Goal: Information Seeking & Learning: Check status

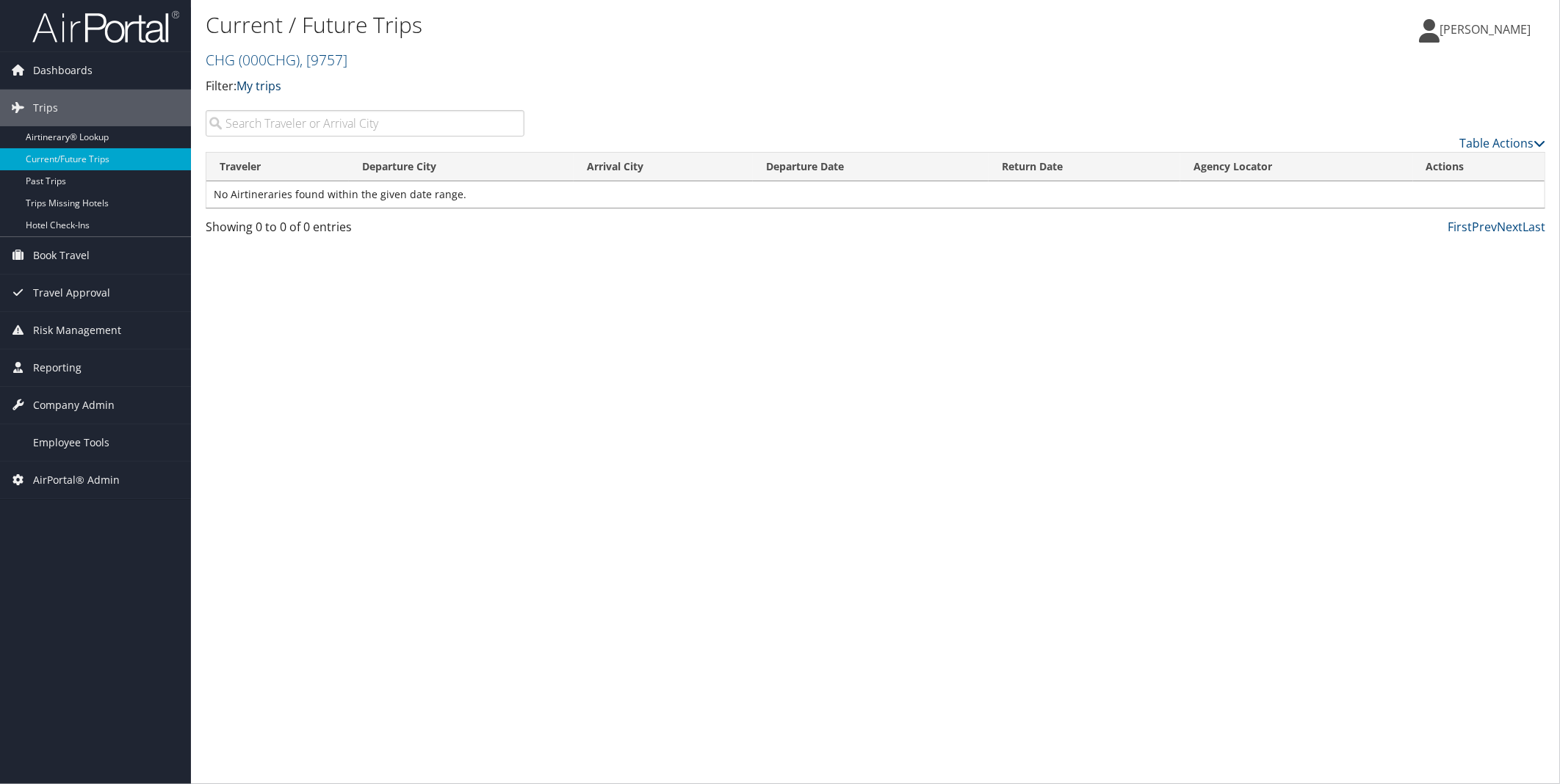
click at [261, 83] on link "My trips" at bounding box center [258, 85] width 45 height 16
click at [280, 97] on link "My travelers trips" at bounding box center [337, 108] width 194 height 25
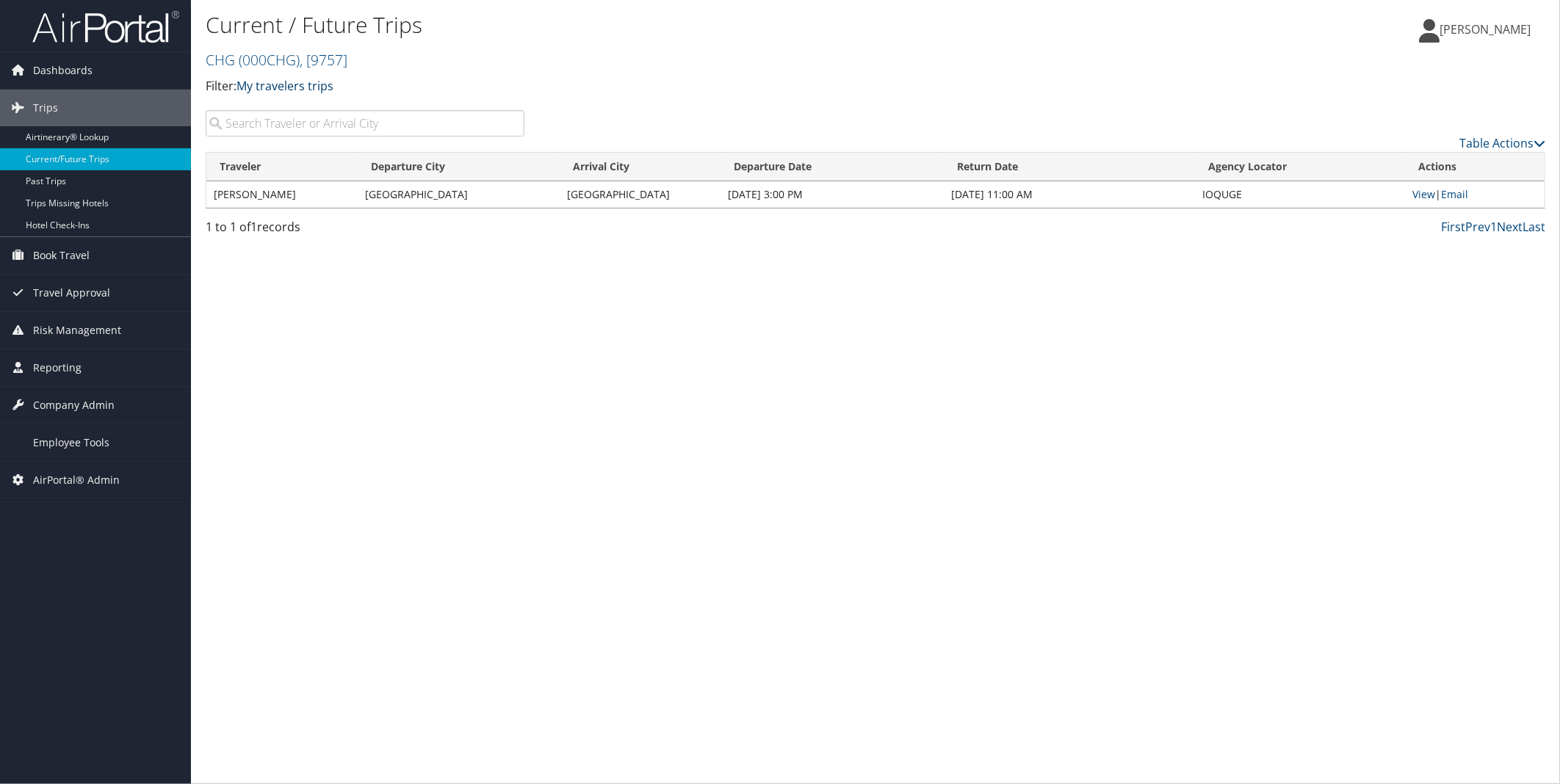
click at [309, 87] on link "My travelers trips" at bounding box center [285, 85] width 97 height 16
click at [303, 114] on link "My trips" at bounding box center [337, 108] width 194 height 25
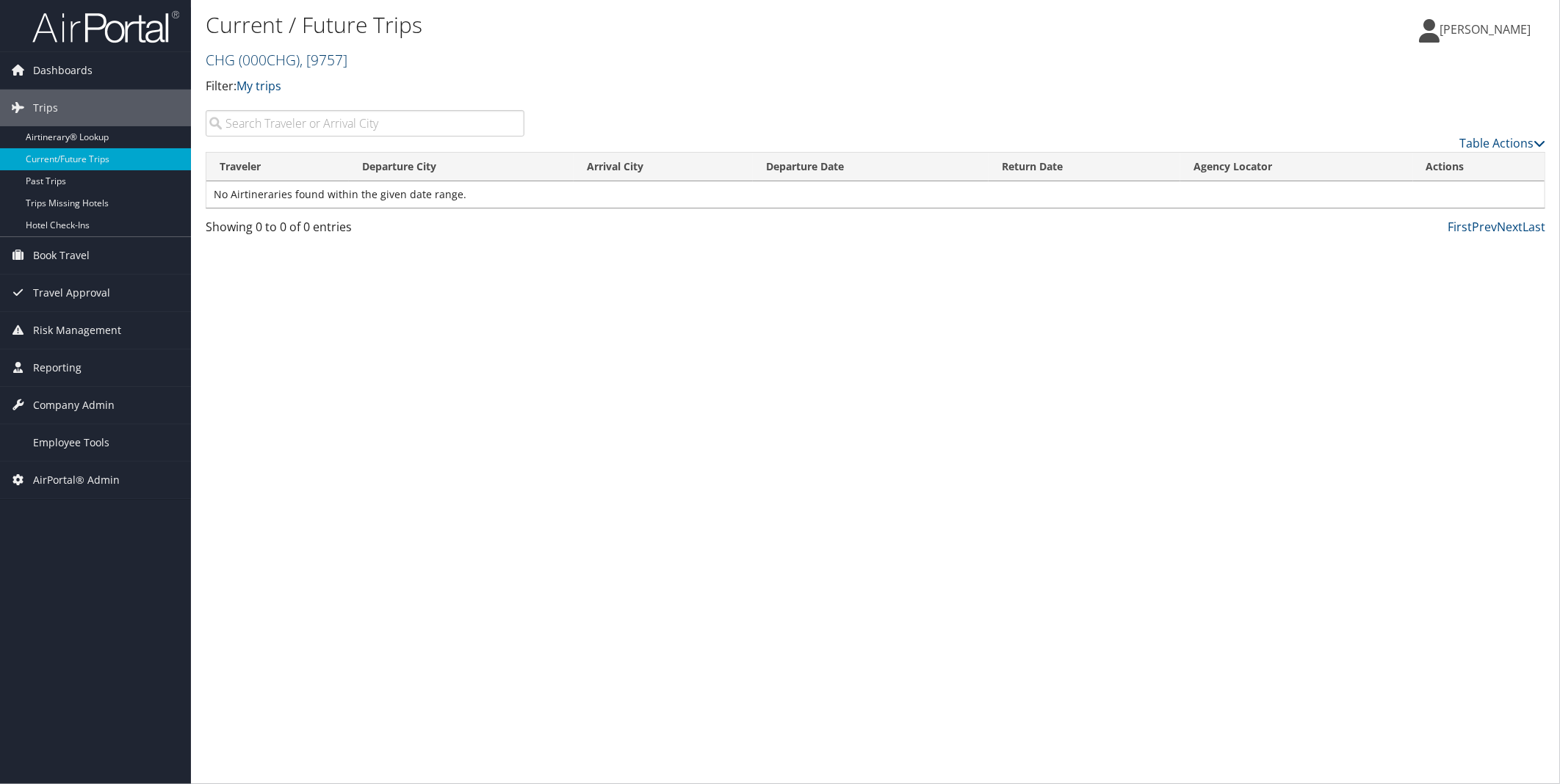
click at [334, 55] on span ", [ 9757 ]" at bounding box center [324, 60] width 48 height 20
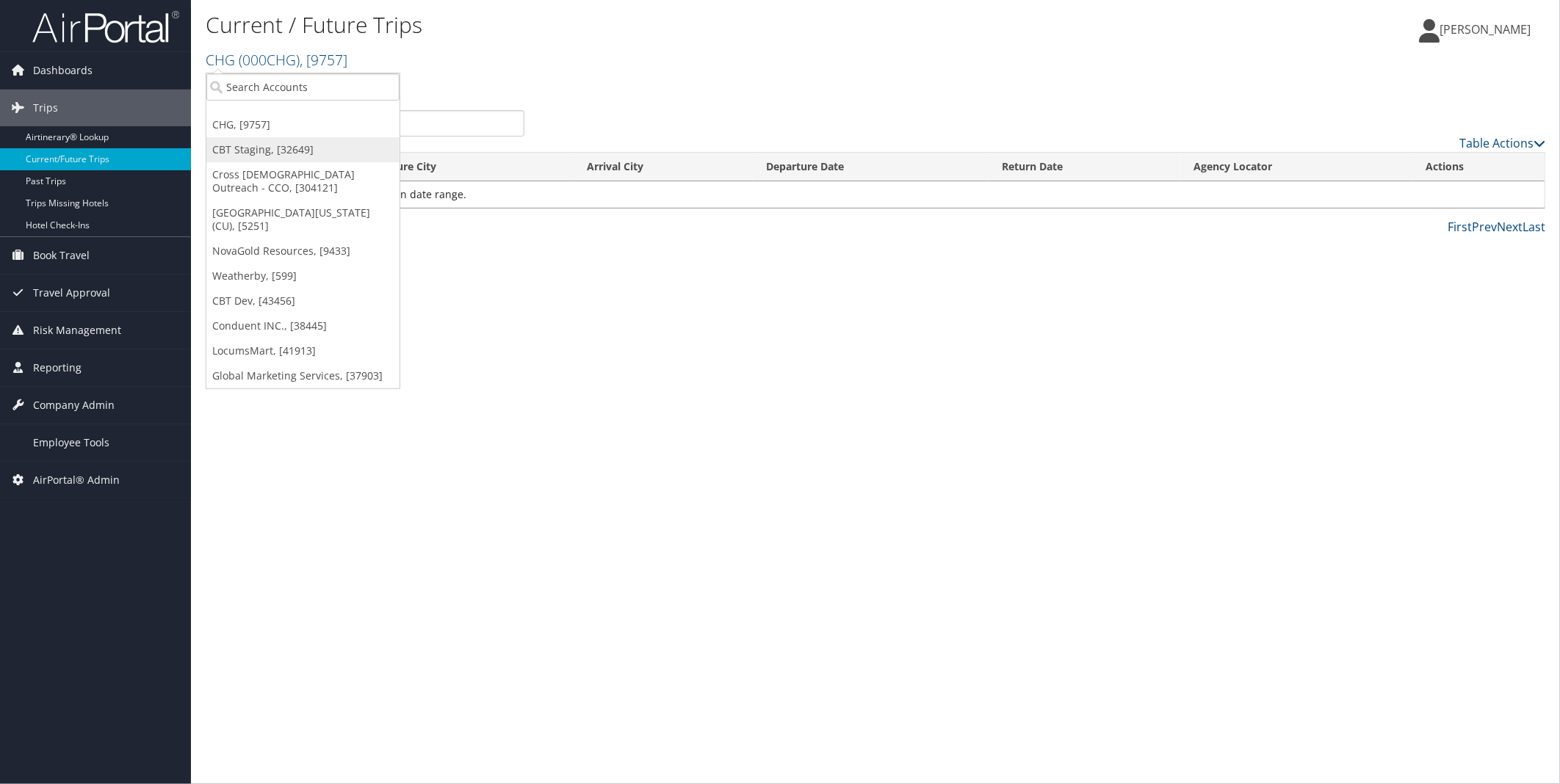
click at [284, 152] on link "CBT Staging, [32649]" at bounding box center [303, 149] width 194 height 25
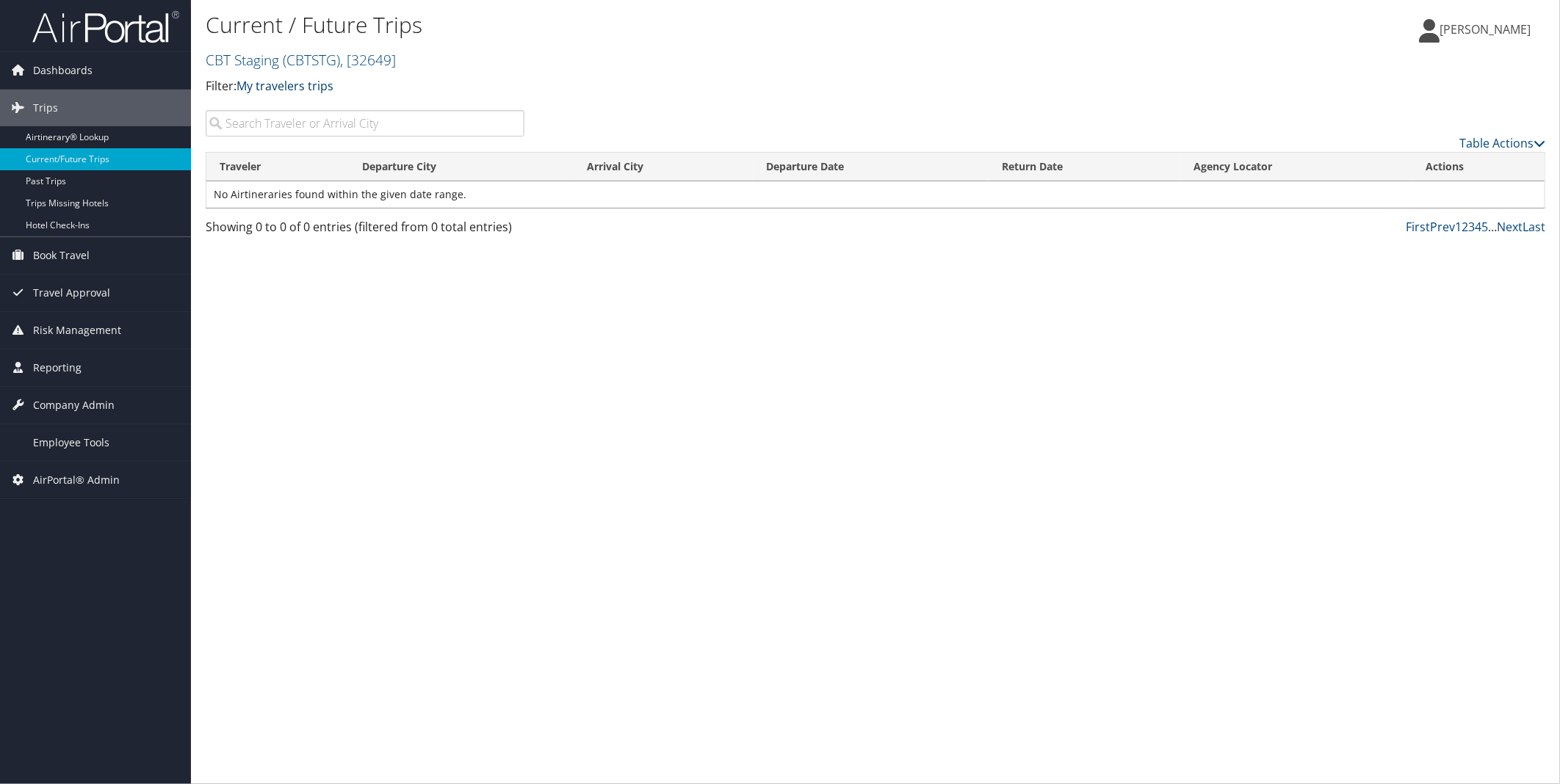
click at [295, 92] on link "My travelers trips" at bounding box center [285, 85] width 97 height 16
click at [295, 104] on link "My trips" at bounding box center [337, 108] width 194 height 25
click at [469, 326] on div "Current / Future Trips CBT Staging ( CBTSTG ) , [ 32649 ] CBT Staging CHG Cross…" at bounding box center [875, 392] width 1369 height 784
click at [90, 183] on link "Past Trips" at bounding box center [95, 182] width 191 height 22
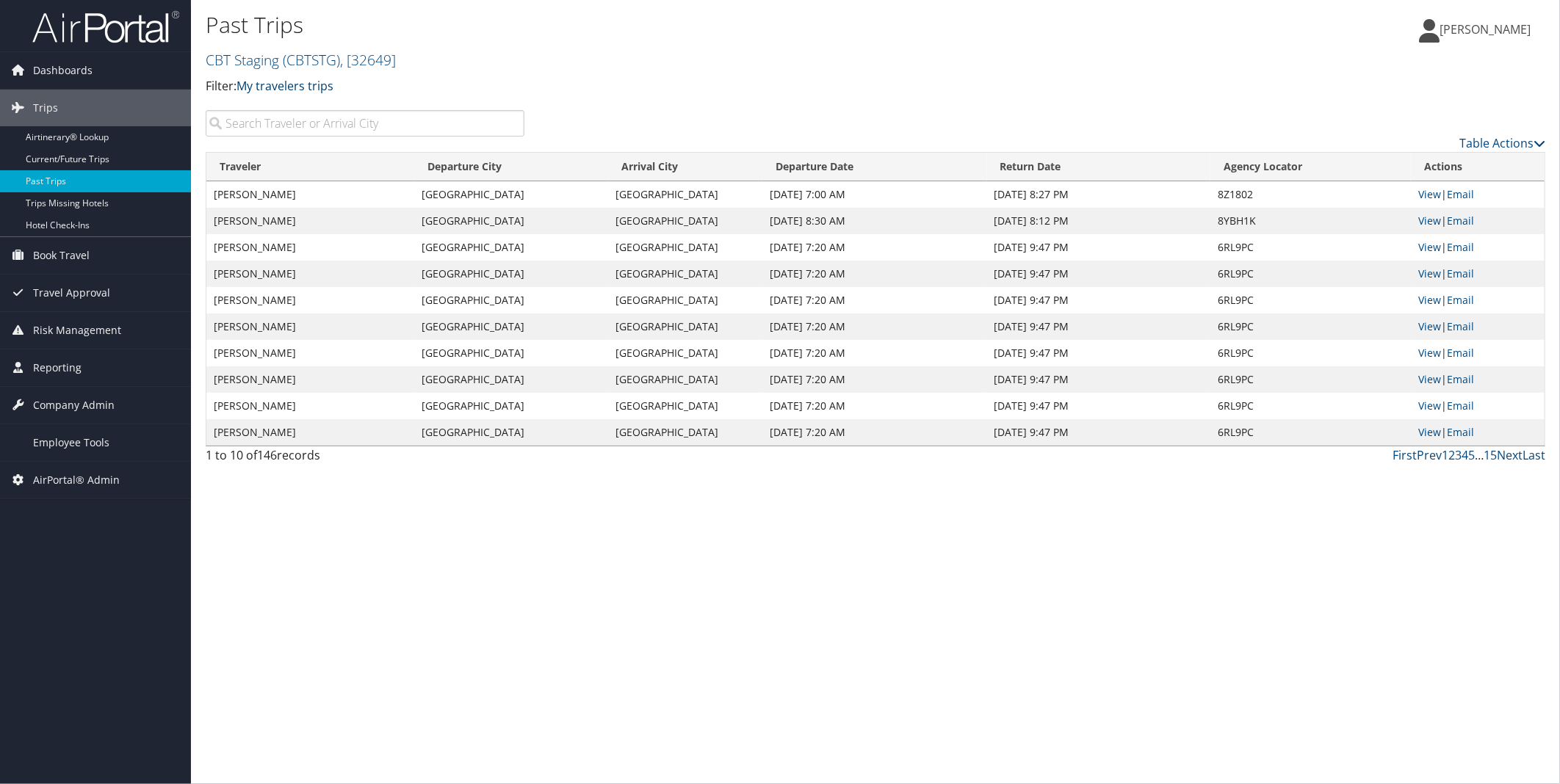
click at [294, 84] on link "My travelers trips" at bounding box center [285, 85] width 97 height 16
click at [291, 105] on link "My trips" at bounding box center [337, 108] width 194 height 25
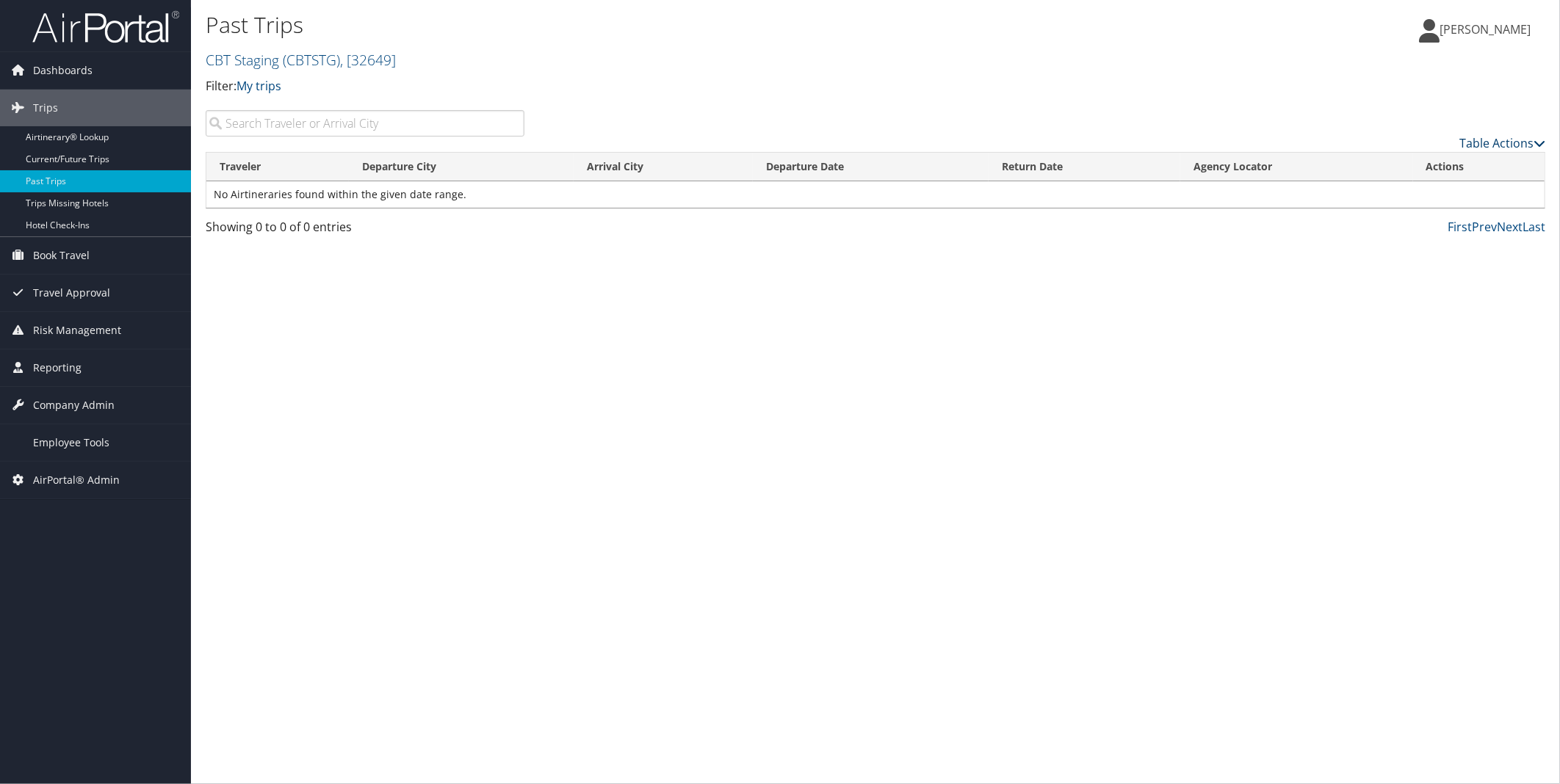
click at [1522, 141] on link "Table Actions" at bounding box center [1502, 143] width 86 height 16
click at [1504, 20] on div at bounding box center [780, 392] width 1560 height 784
click at [1500, 31] on span "[PERSON_NAME]" at bounding box center [1485, 29] width 91 height 16
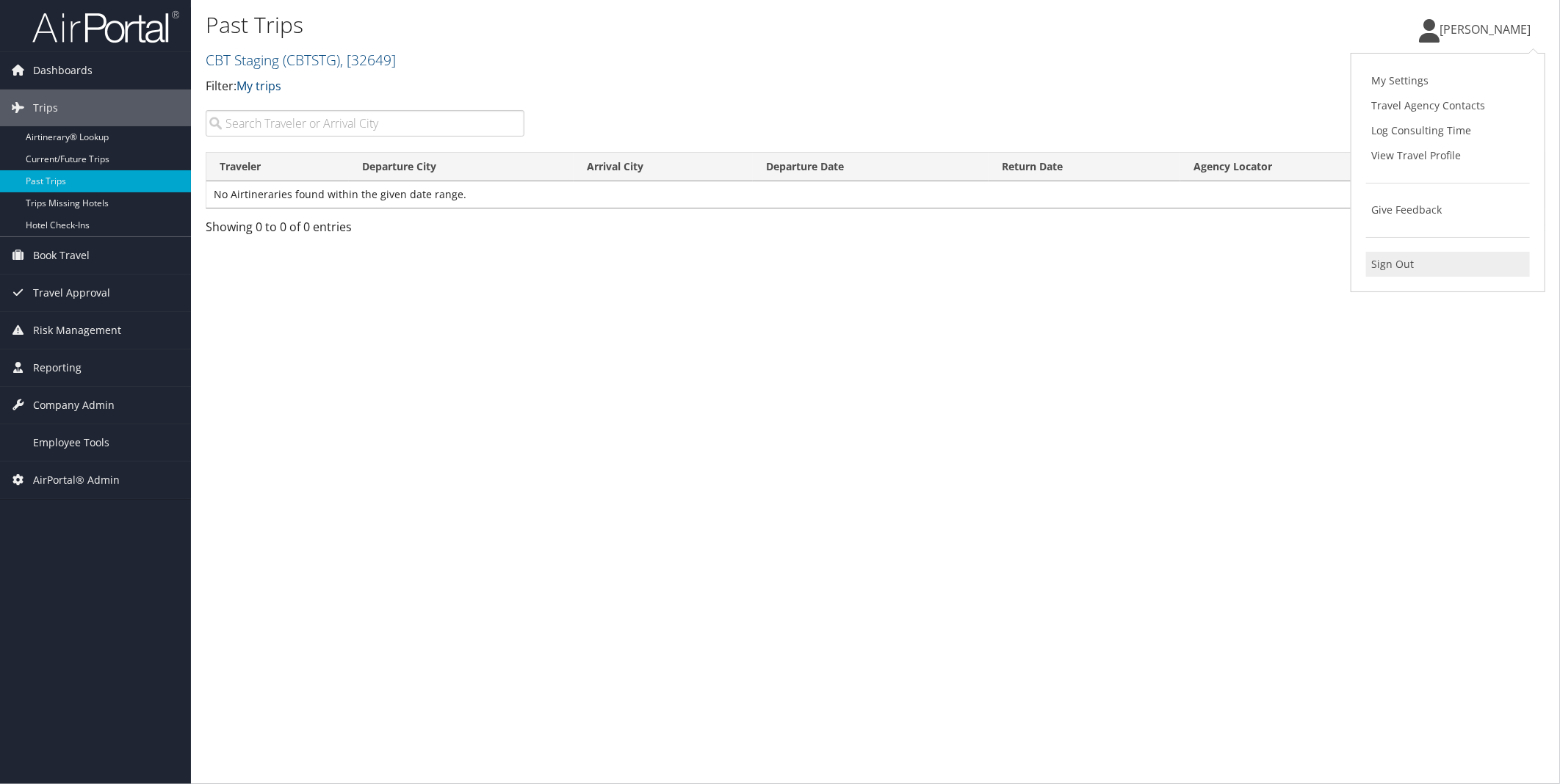
click at [1384, 267] on link "Sign Out" at bounding box center [1448, 264] width 164 height 25
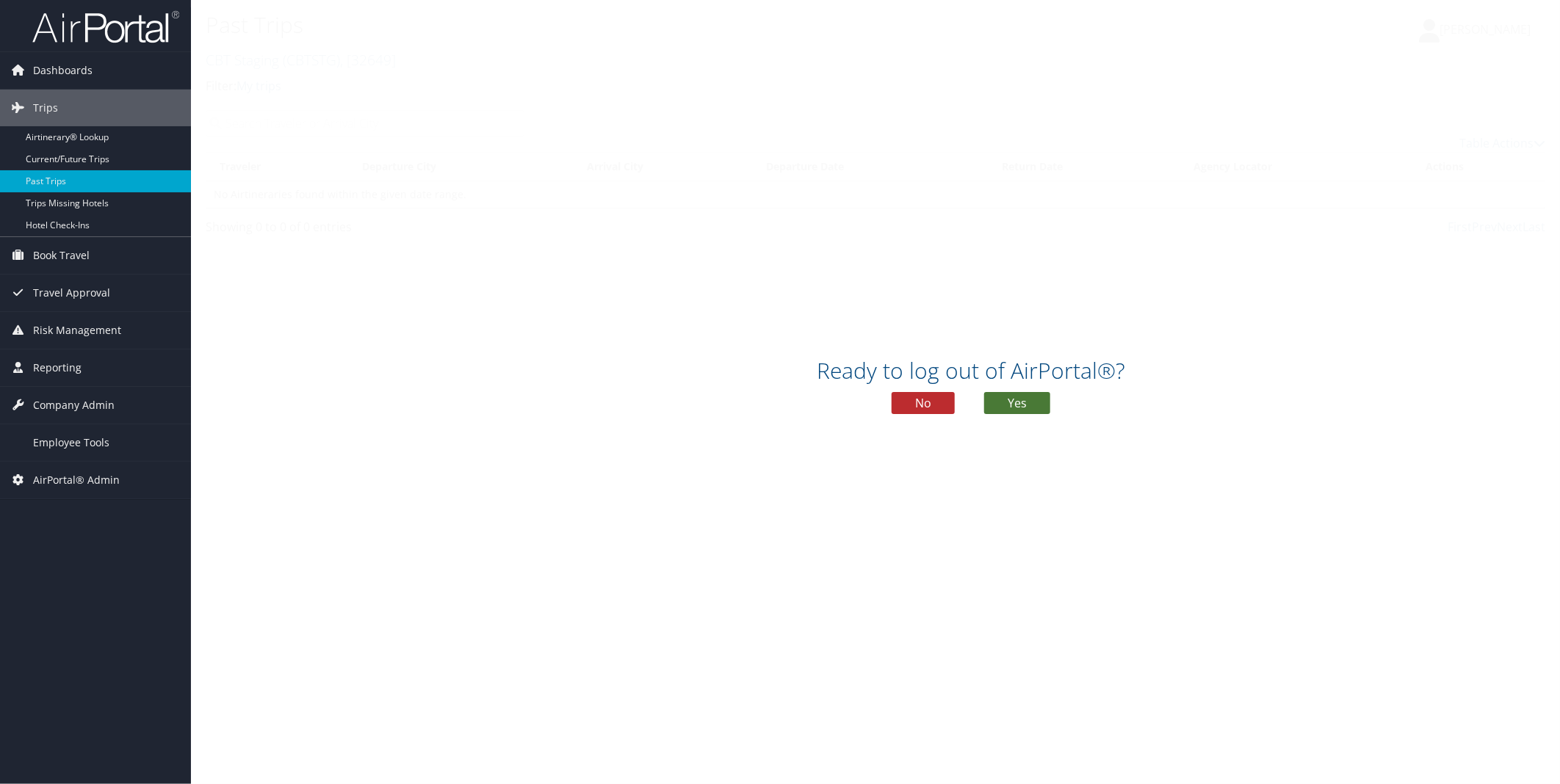
click at [1030, 406] on button "Yes" at bounding box center [1018, 403] width 66 height 22
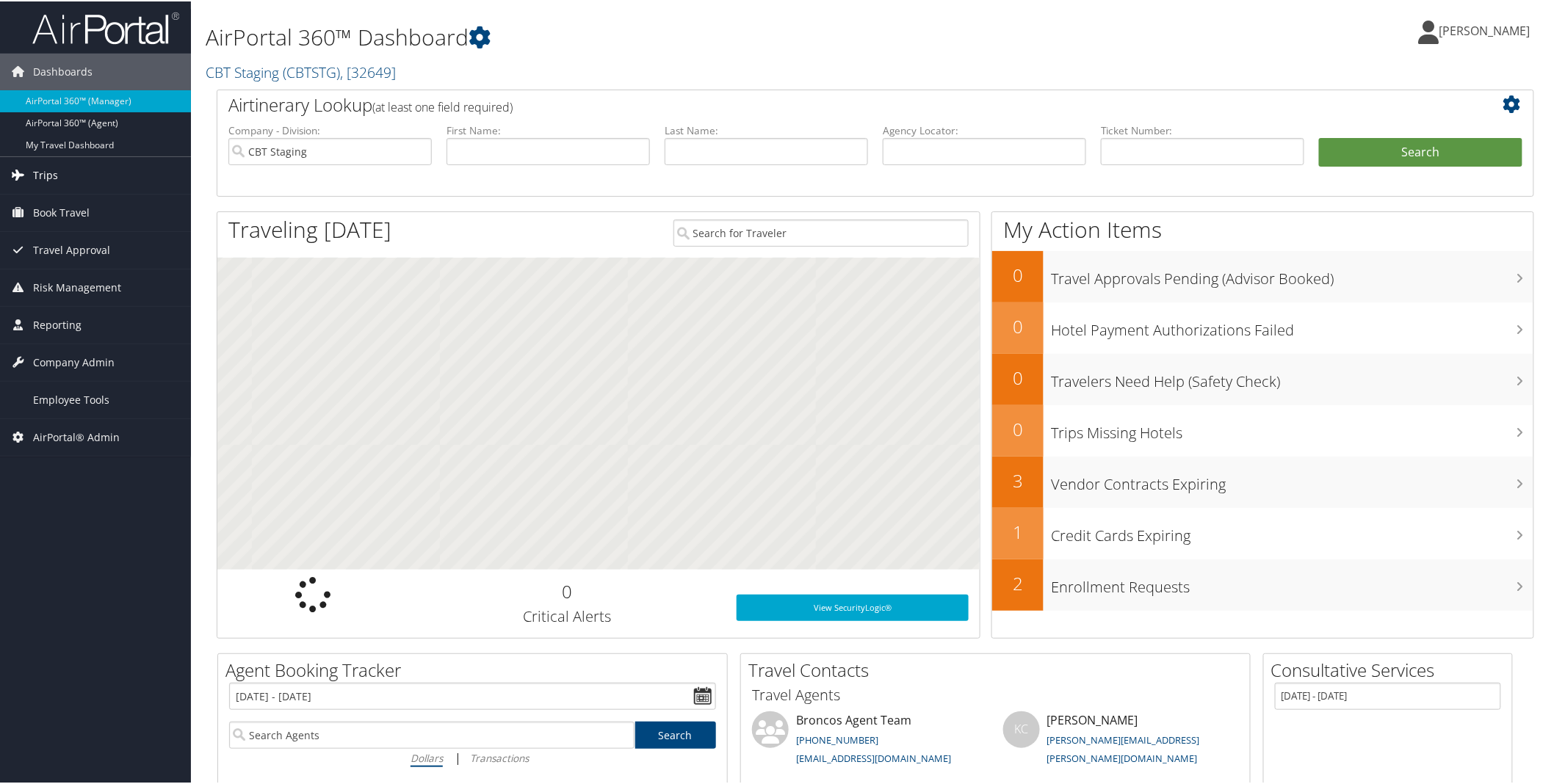
click at [107, 182] on link "Trips" at bounding box center [95, 174] width 191 height 37
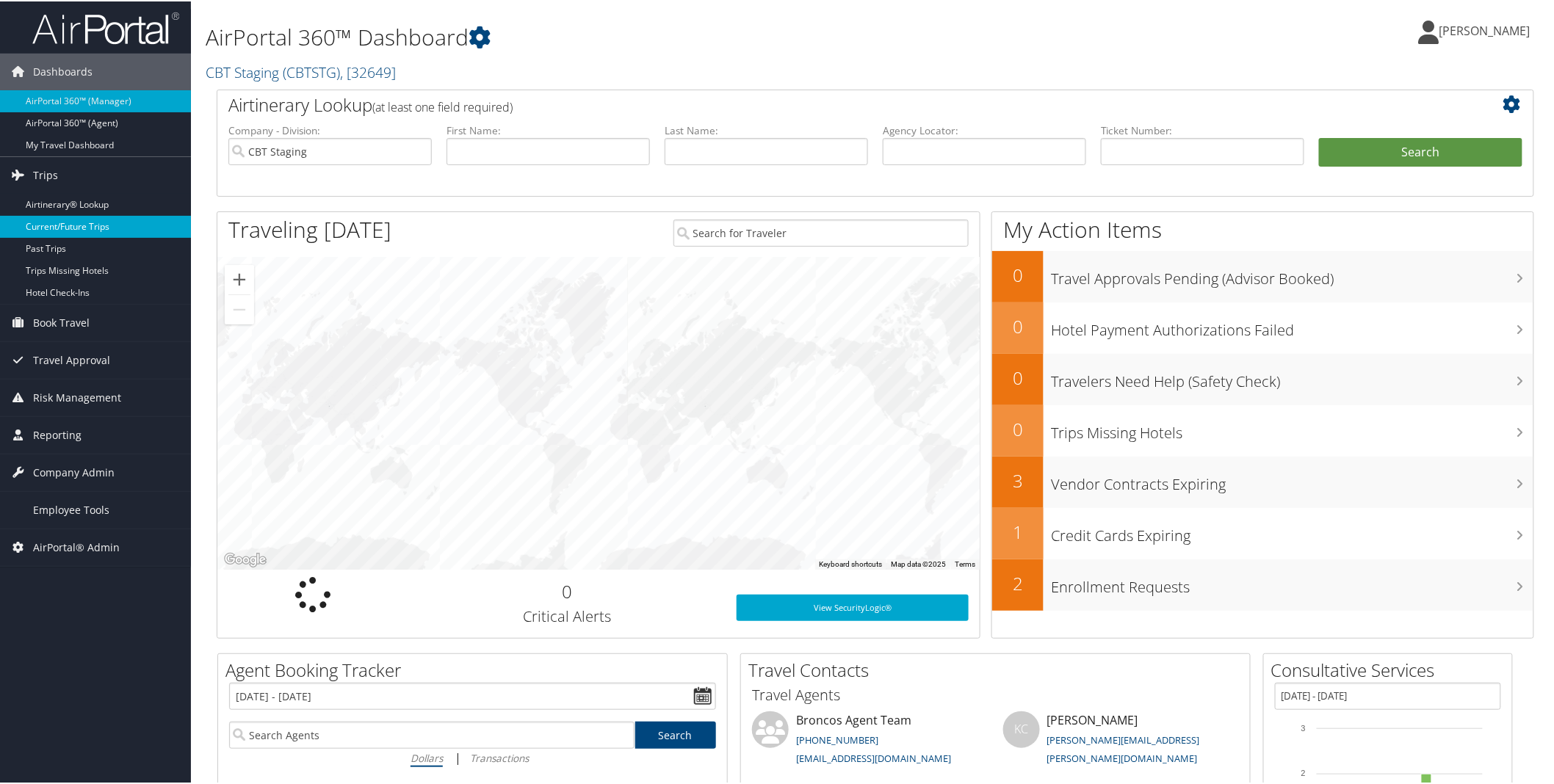
click at [85, 218] on link "Current/Future Trips" at bounding box center [95, 226] width 191 height 22
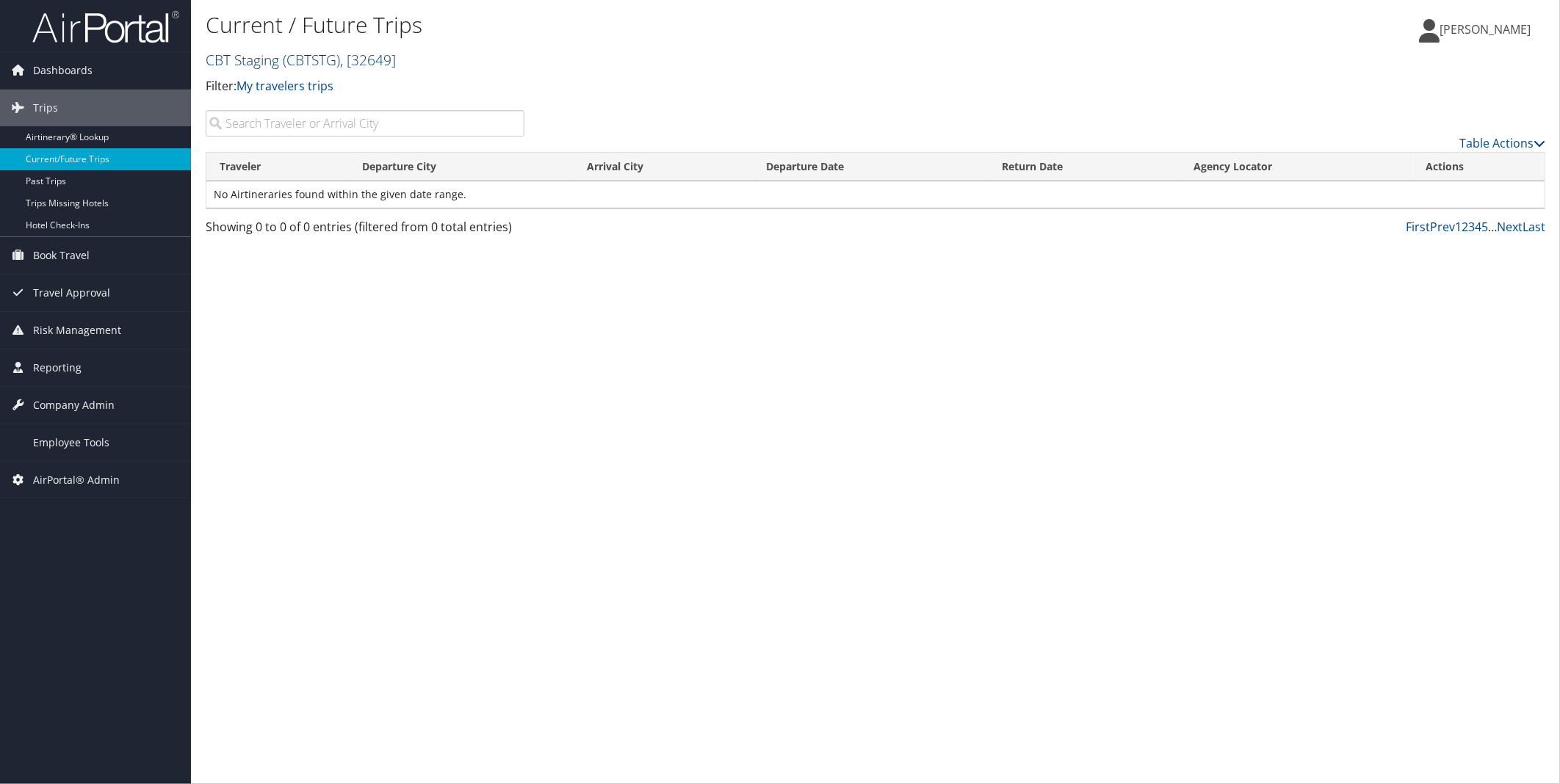
click at [358, 60] on span ", [ 32649 ]" at bounding box center [367, 60] width 55 height 20
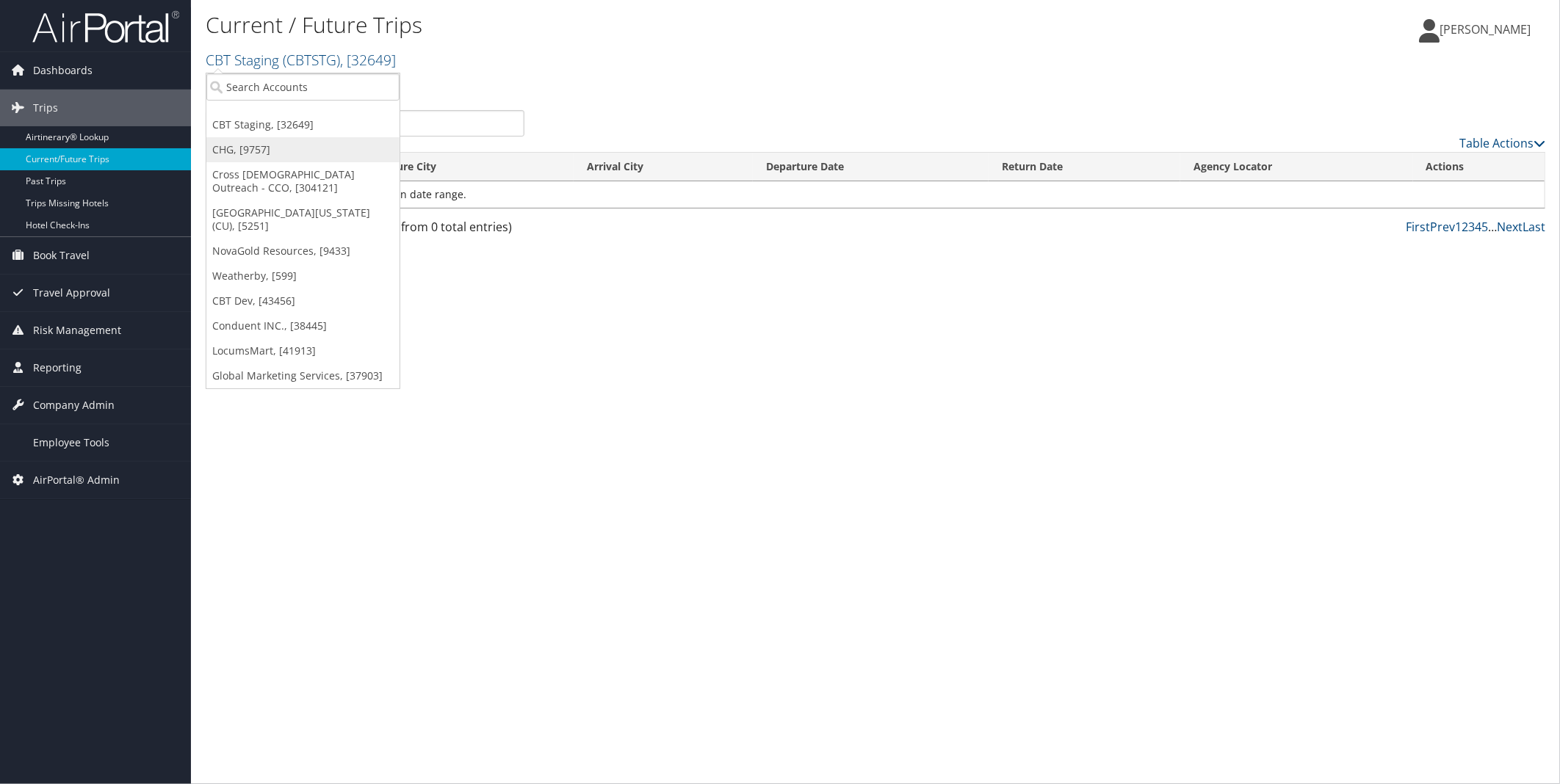
click at [316, 144] on link "CHG, [9757]" at bounding box center [303, 149] width 194 height 25
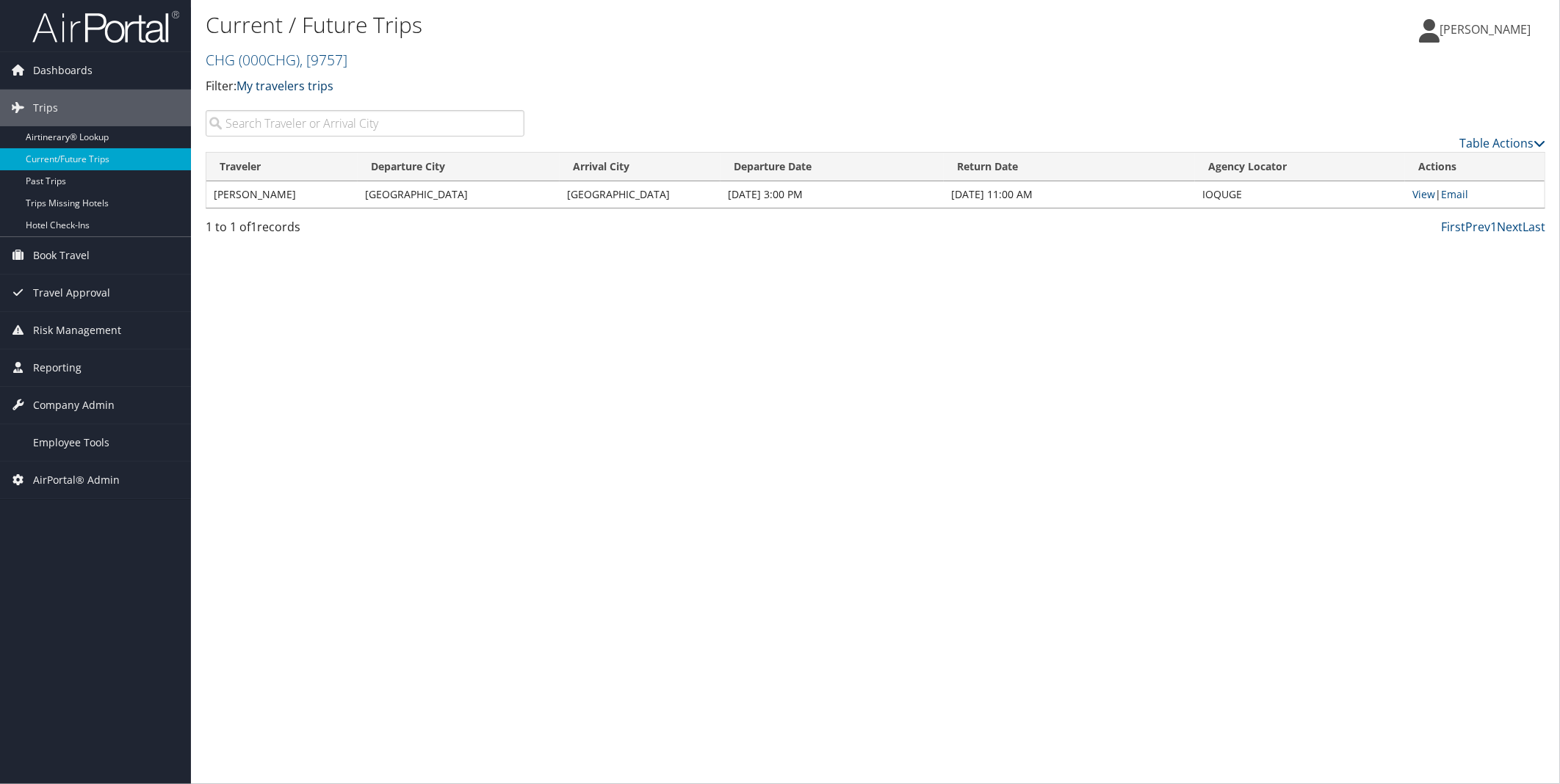
click at [301, 85] on link "My travelers trips" at bounding box center [285, 85] width 97 height 16
click at [298, 108] on link "My trips" at bounding box center [337, 108] width 194 height 25
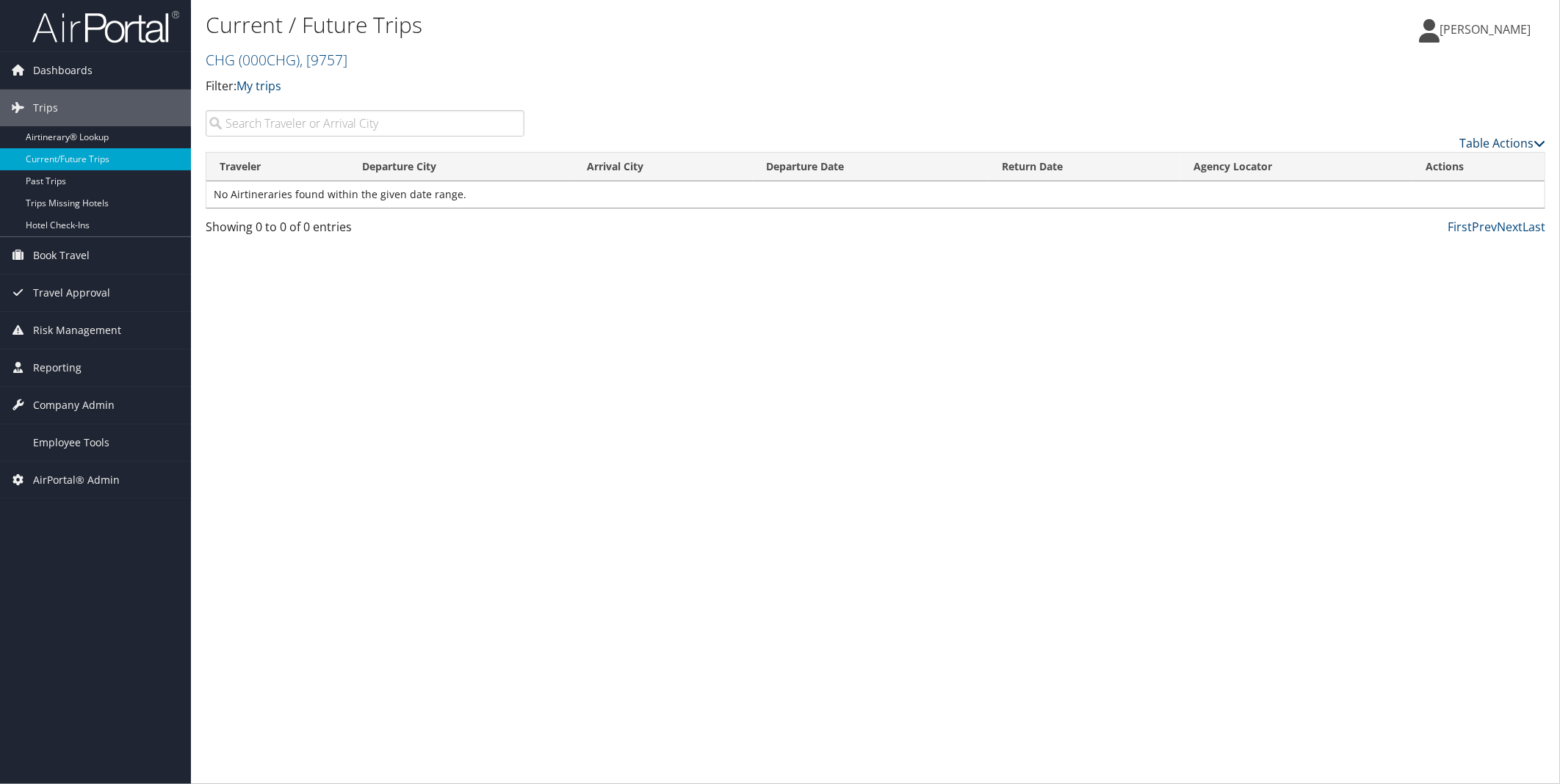
click at [1505, 140] on link "Table Actions" at bounding box center [1502, 143] width 86 height 16
click at [1247, 395] on div at bounding box center [780, 392] width 1560 height 784
click at [77, 163] on link "Current/Future Trips" at bounding box center [95, 159] width 191 height 22
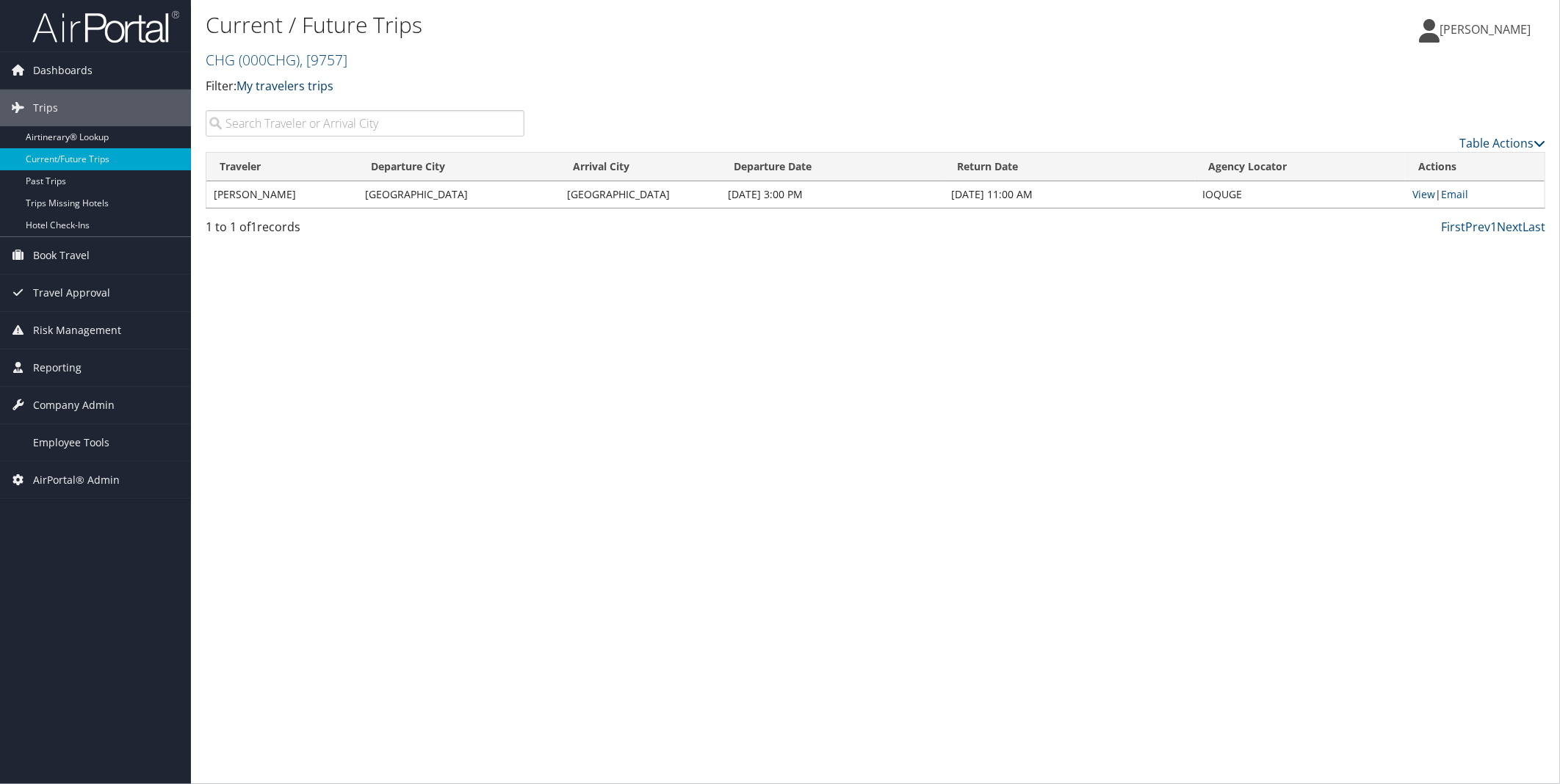
click at [270, 86] on link "My travelers trips" at bounding box center [285, 85] width 97 height 16
click at [284, 103] on link "My trips" at bounding box center [337, 108] width 194 height 25
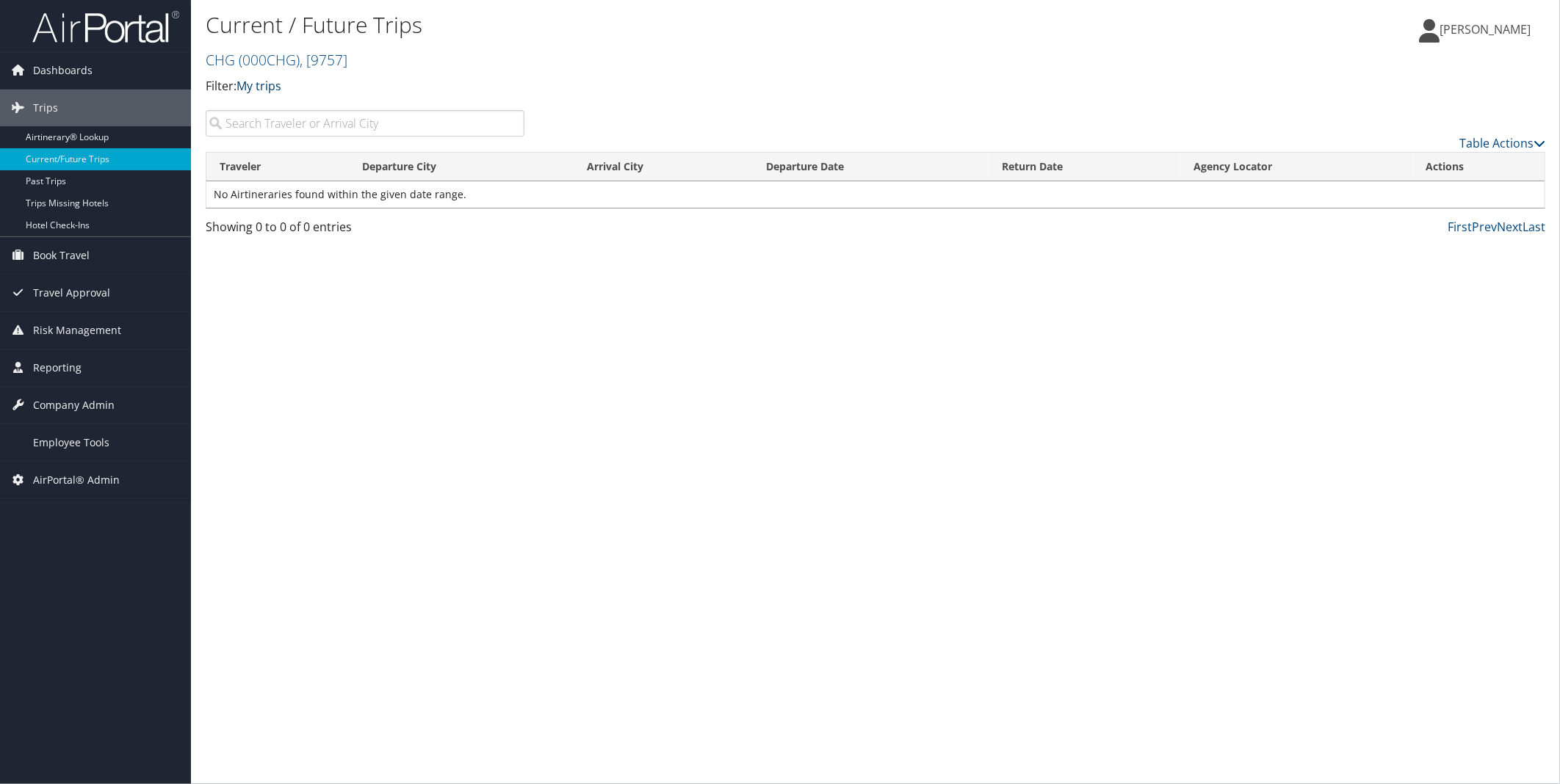
click at [250, 84] on link "My trips" at bounding box center [258, 85] width 45 height 16
click at [280, 96] on link "My travelers trips" at bounding box center [337, 108] width 194 height 25
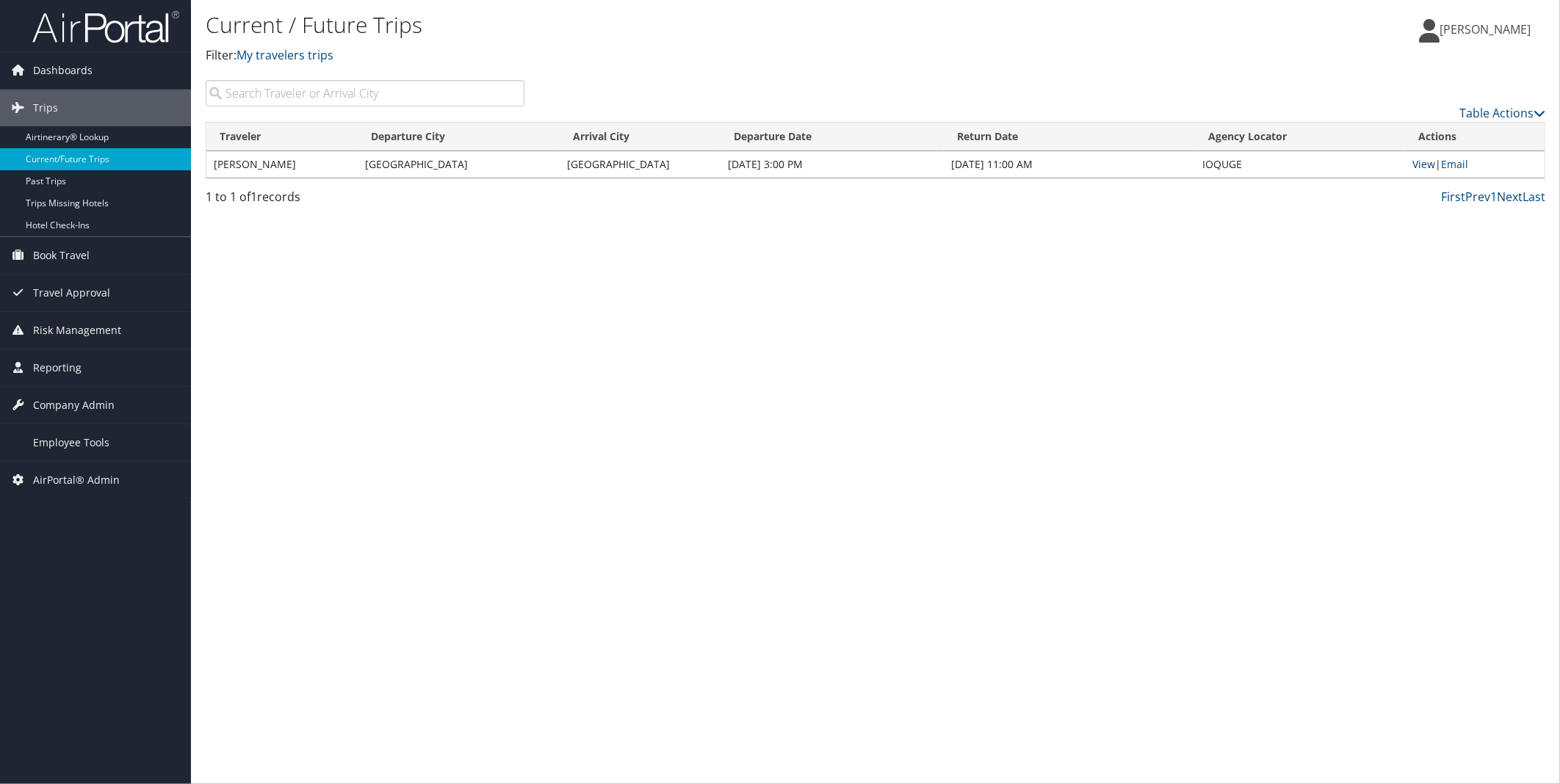
click at [1429, 162] on link "View" at bounding box center [1424, 164] width 23 height 14
click at [52, 185] on link "Past Trips" at bounding box center [95, 182] width 191 height 22
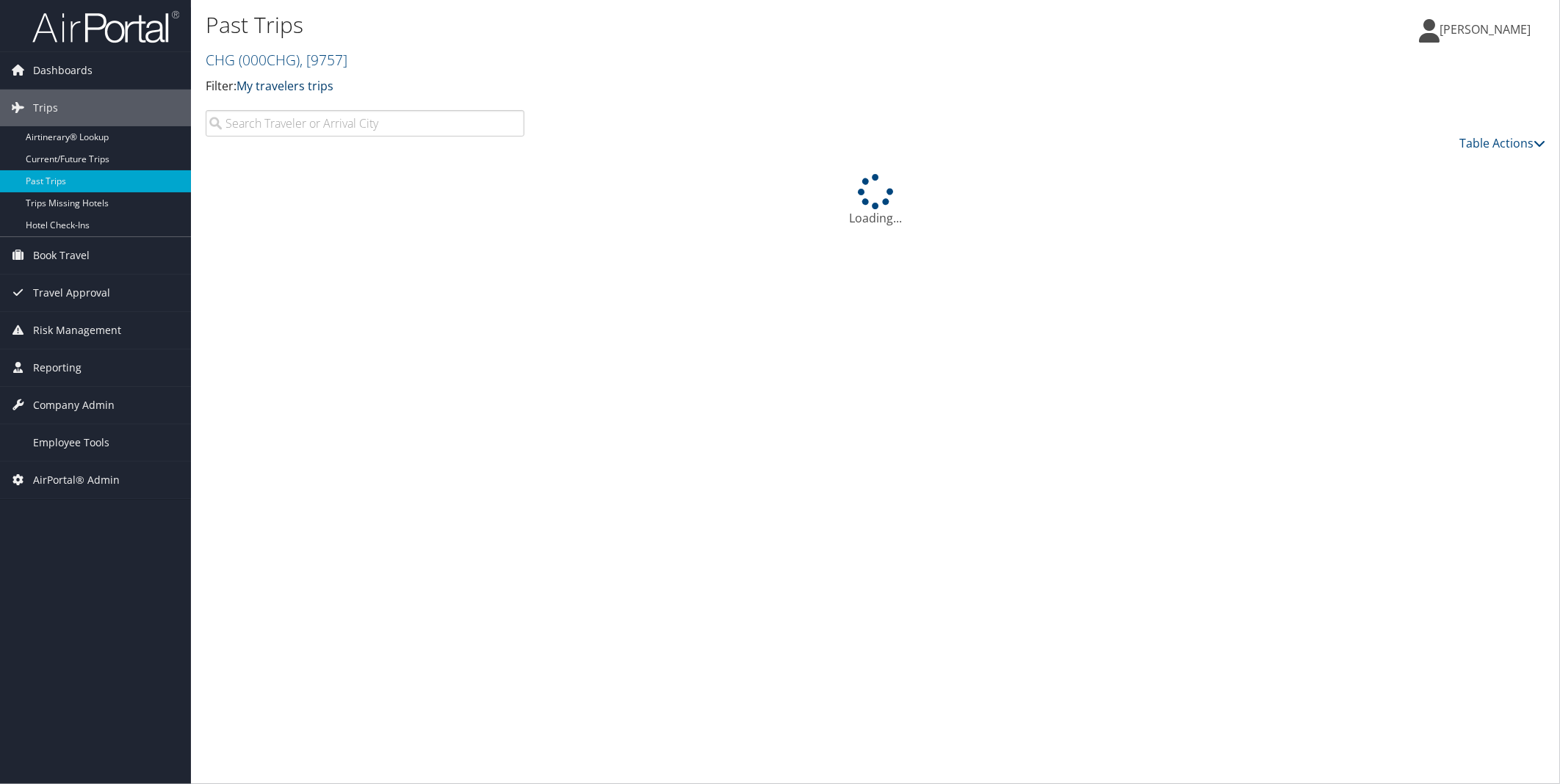
click at [300, 89] on link "My travelers trips" at bounding box center [285, 85] width 97 height 16
click at [292, 104] on link "My trips" at bounding box center [337, 108] width 194 height 25
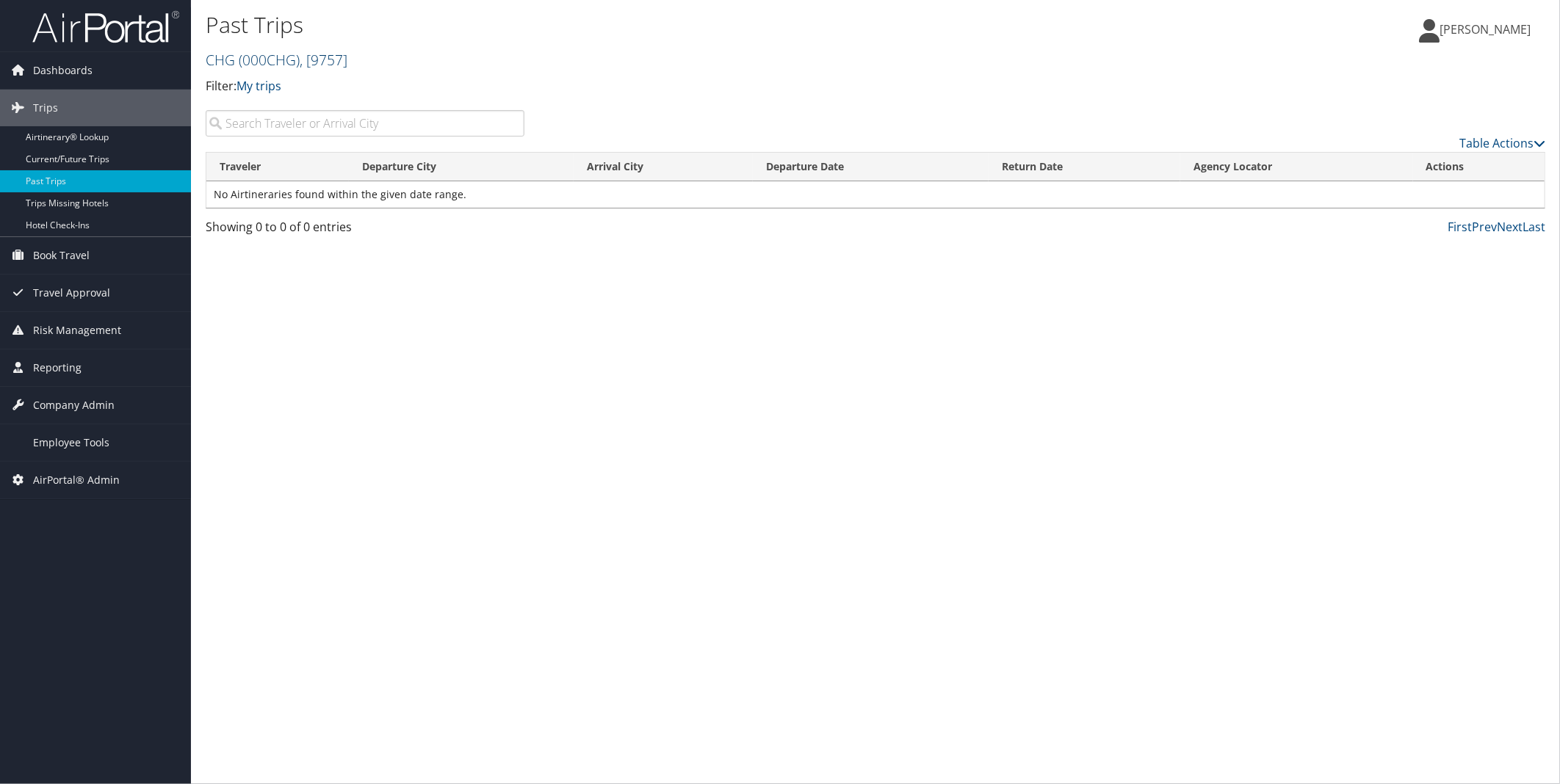
click at [329, 60] on span ", [ 9757 ]" at bounding box center [324, 60] width 48 height 20
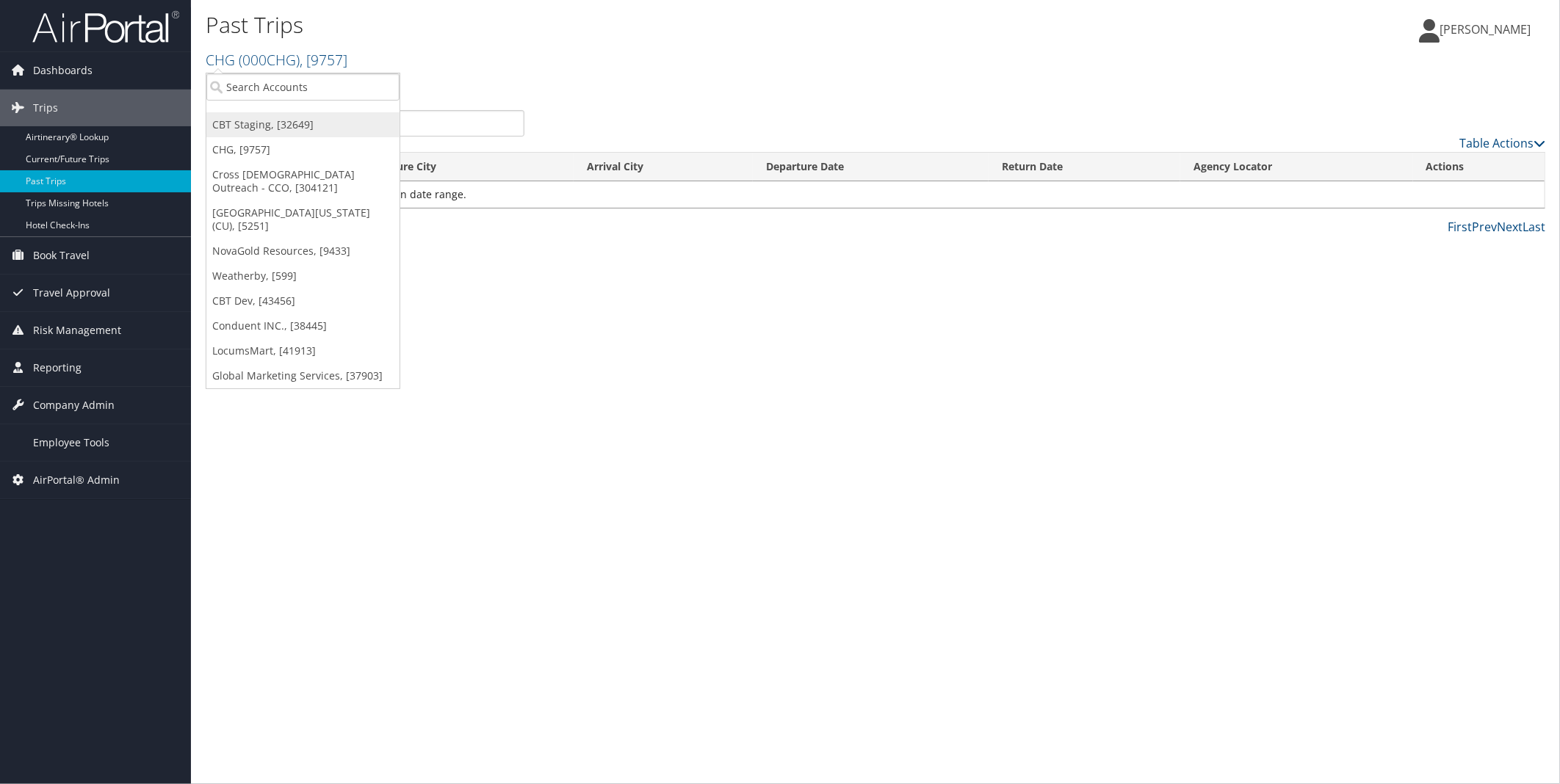
click at [289, 130] on link "CBT Staging, [32649]" at bounding box center [303, 124] width 194 height 25
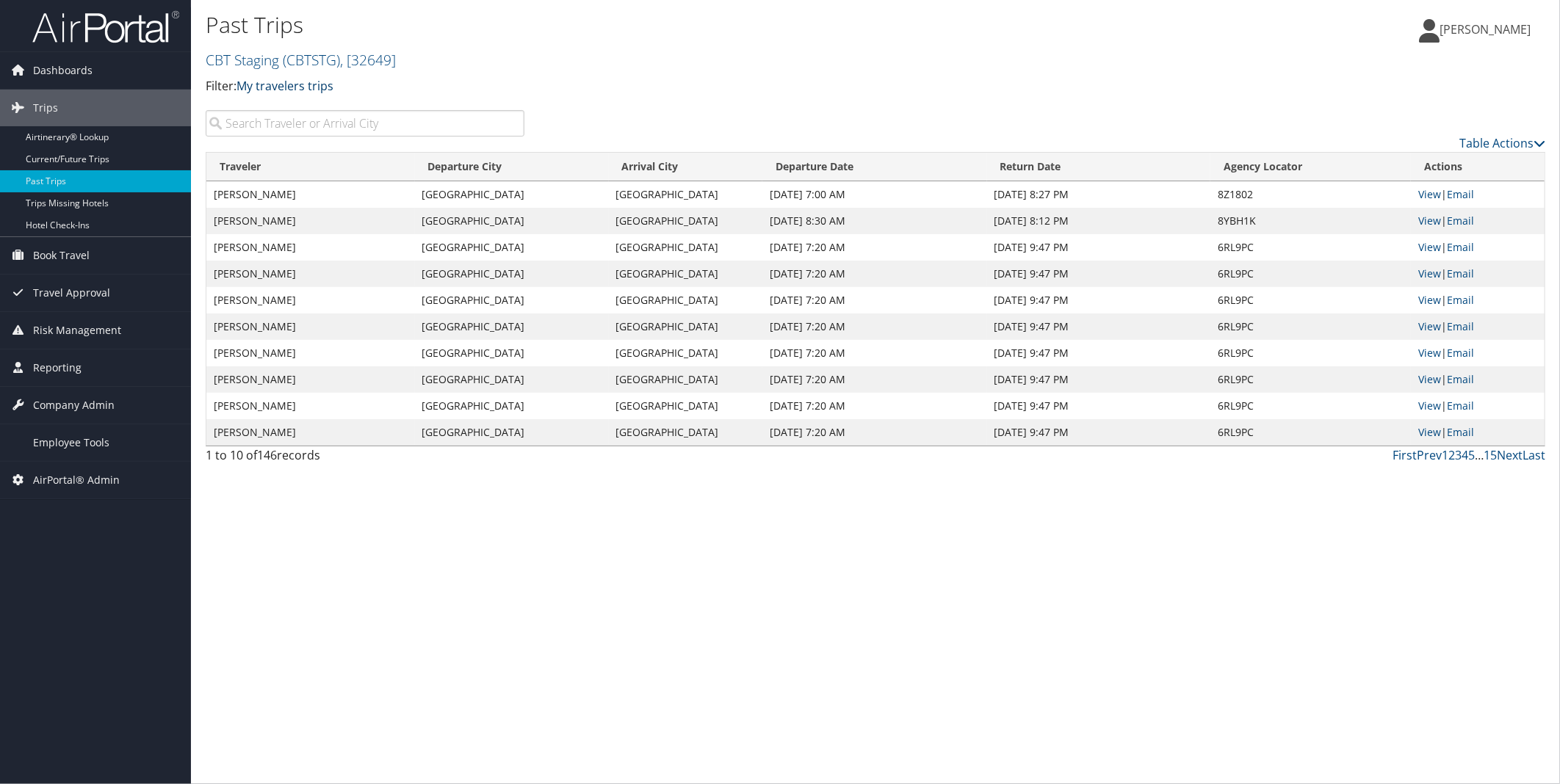
click at [300, 84] on link "My travelers trips" at bounding box center [285, 85] width 97 height 16
click at [307, 104] on link "My trips" at bounding box center [337, 108] width 194 height 25
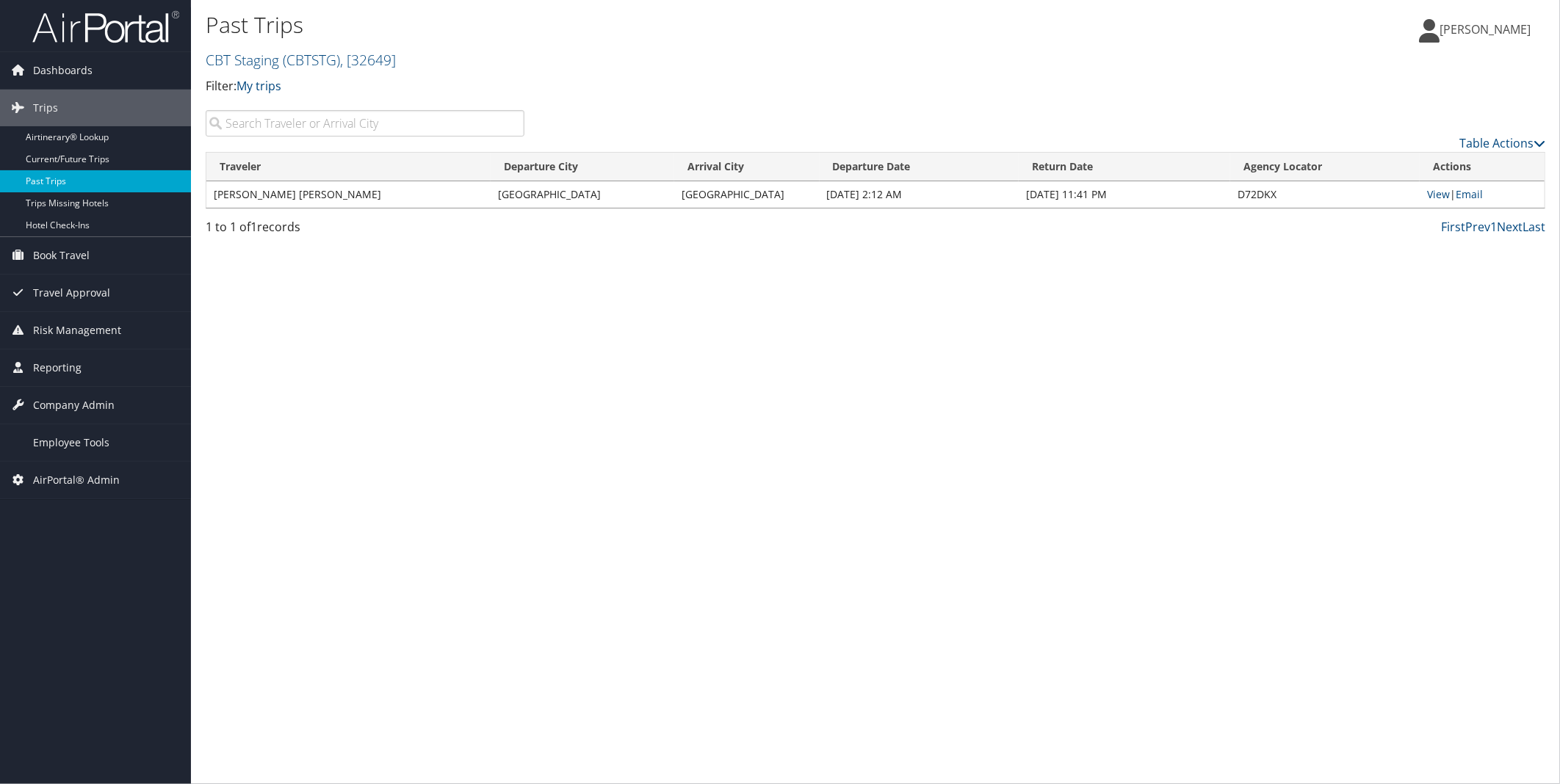
click at [75, 192] on link "Past Trips" at bounding box center [95, 182] width 191 height 22
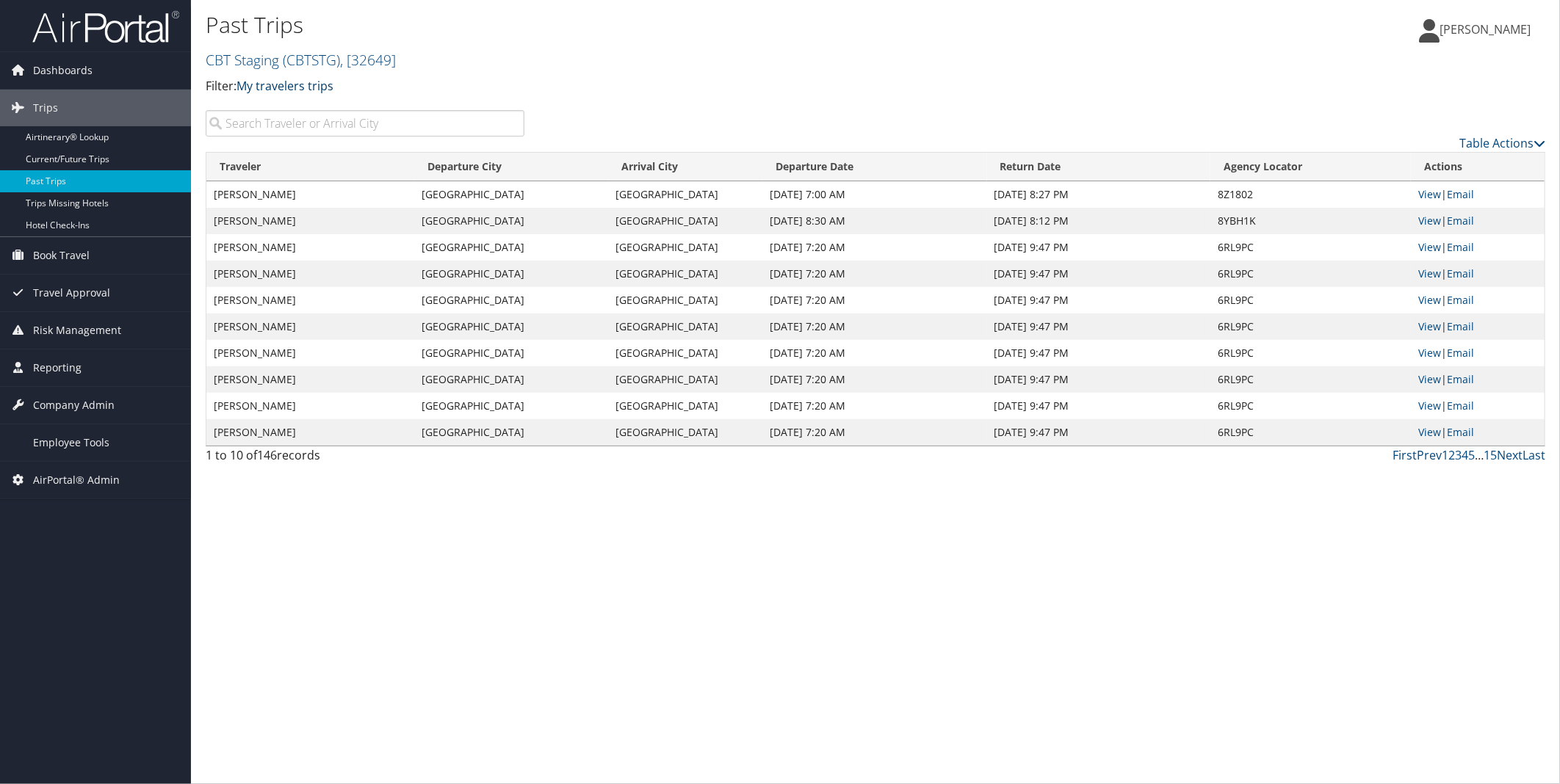
click at [286, 86] on link "My travelers trips" at bounding box center [285, 85] width 97 height 16
click at [279, 103] on link "My trips" at bounding box center [337, 108] width 194 height 25
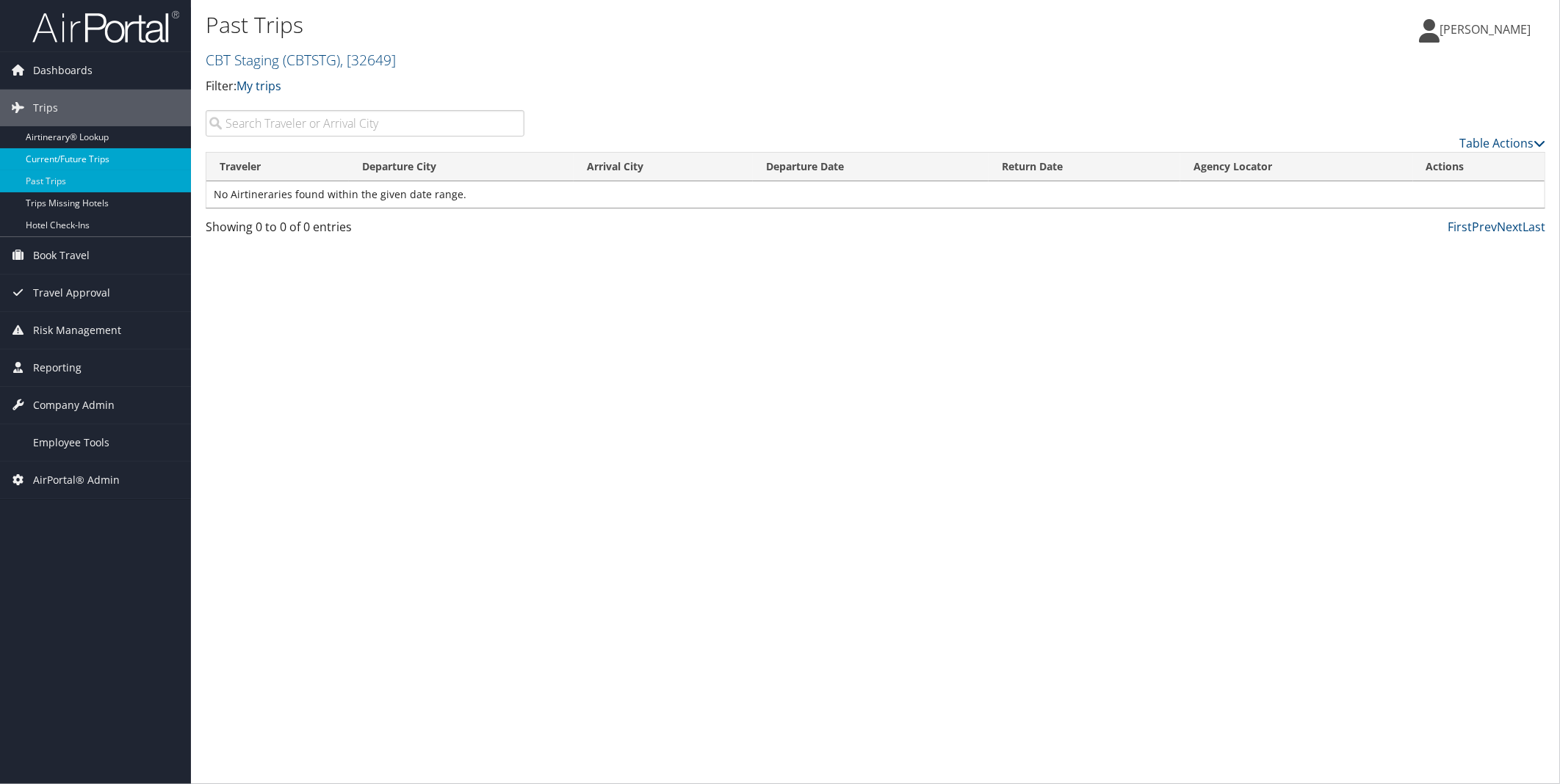
click at [137, 155] on link "Current/Future Trips" at bounding box center [95, 159] width 191 height 22
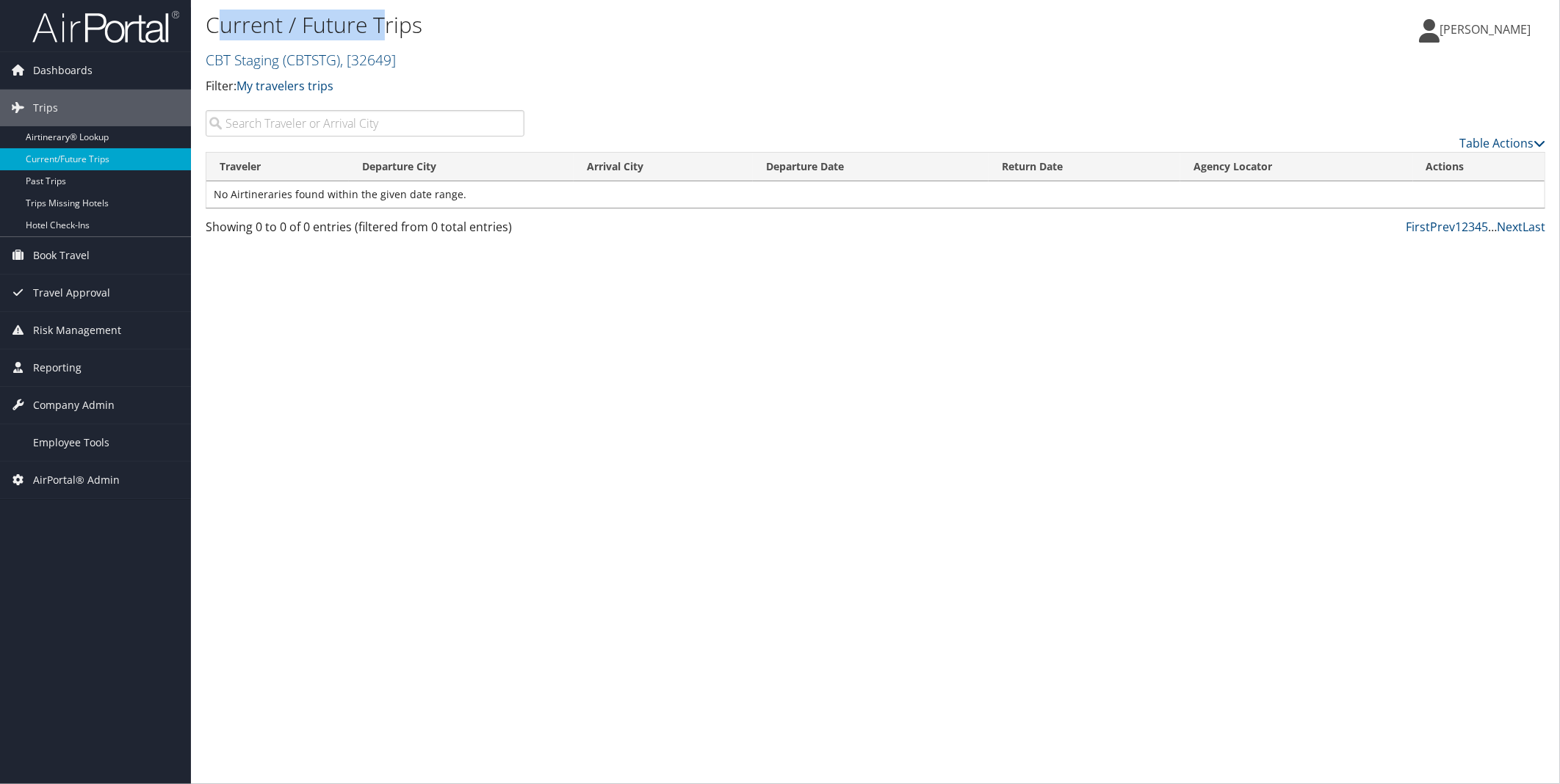
drag, startPoint x: 213, startPoint y: 31, endPoint x: 386, endPoint y: 15, distance: 173.7
click at [386, 15] on h1 "Current / Future Trips" at bounding box center [652, 25] width 893 height 31
drag, startPoint x: 386, startPoint y: 15, endPoint x: 447, endPoint y: 16, distance: 61.0
click at [447, 15] on h1 "Current / Future Trips" at bounding box center [652, 25] width 893 height 31
drag, startPoint x: 205, startPoint y: 29, endPoint x: 429, endPoint y: 29, distance: 224.0
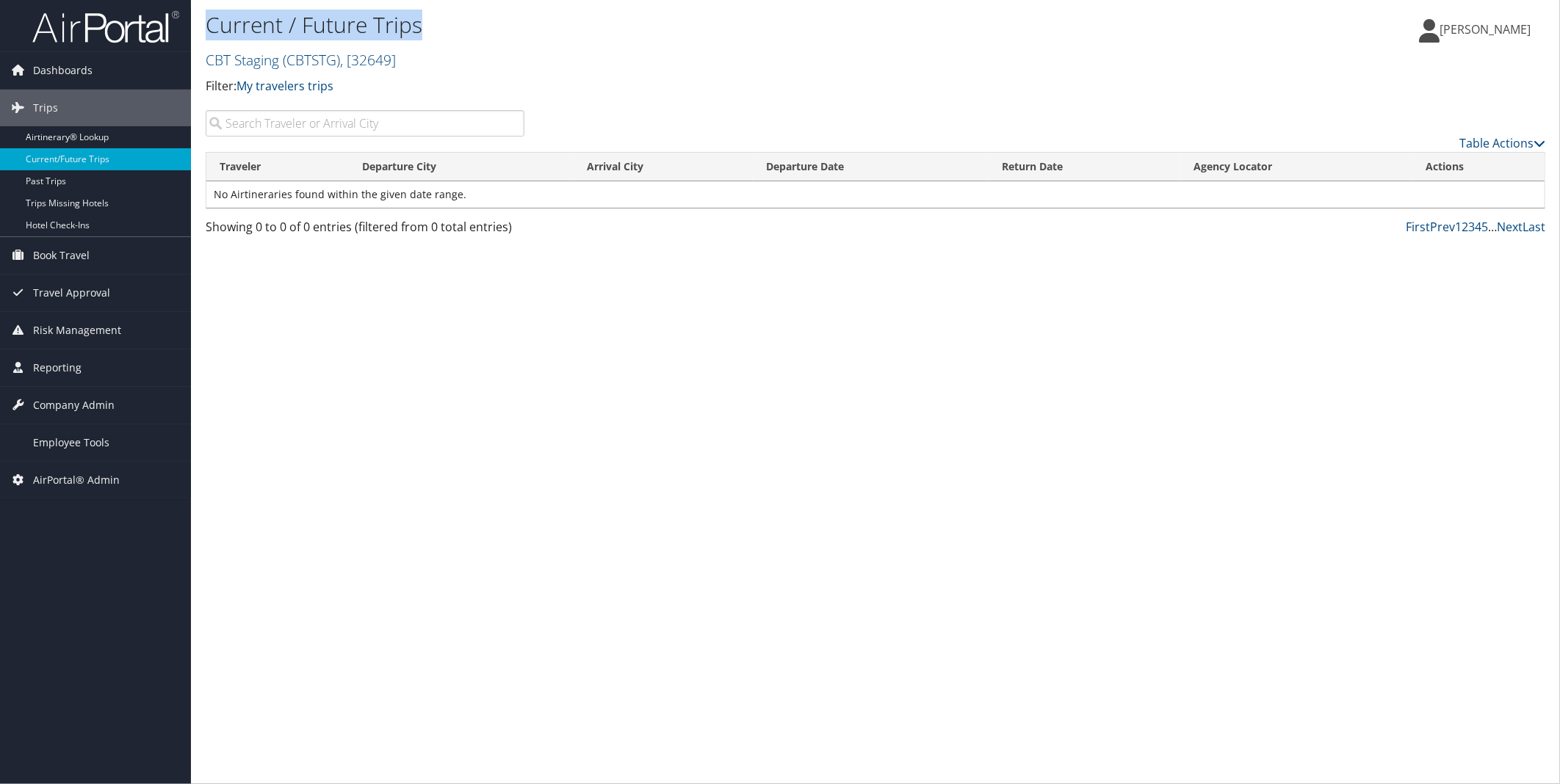
click at [429, 29] on div "Current / Future Trips CBT Staging ( CBTSTG ) , [ 32649 ] CBT Staging CHG Cross…" at bounding box center [875, 55] width 1369 height 110
copy h1 "Current / Future Trips"
